Goal: Find contact information: Find contact information

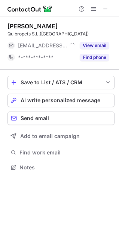
scroll to position [163, 119]
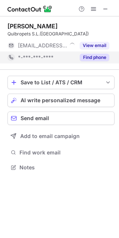
click at [98, 61] on button "Find phone" at bounding box center [95, 57] width 30 height 7
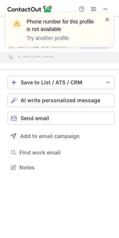
click at [106, 19] on span at bounding box center [107, 19] width 6 height 7
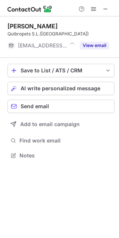
scroll to position [151, 119]
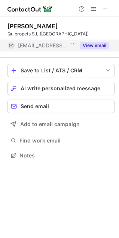
click at [94, 46] on button "View email" at bounding box center [95, 45] width 30 height 7
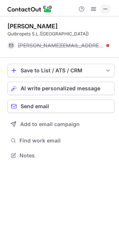
click at [108, 10] on button at bounding box center [105, 8] width 9 height 9
